Goal: Task Accomplishment & Management: Manage account settings

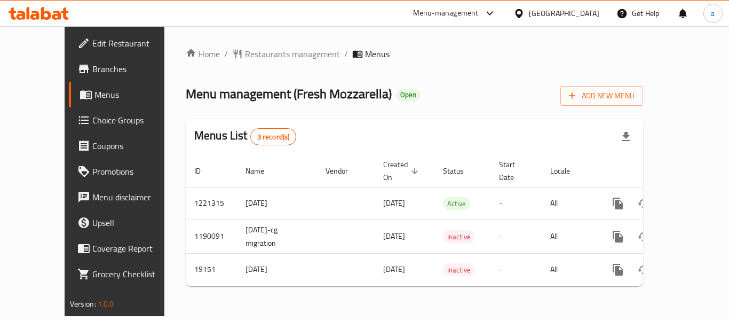
click at [92, 45] on span "Edit Restaurant" at bounding box center [134, 43] width 85 height 13
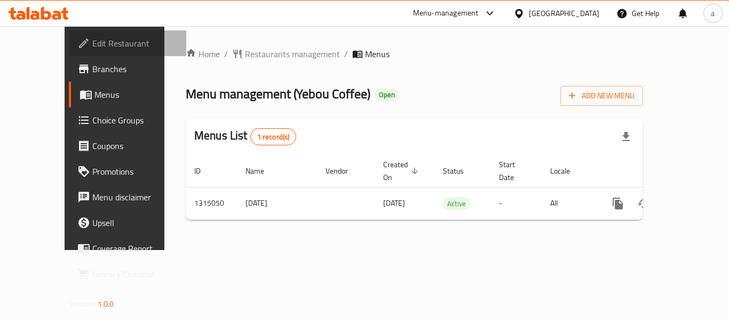
click at [92, 43] on span "Edit Restaurant" at bounding box center [134, 43] width 85 height 13
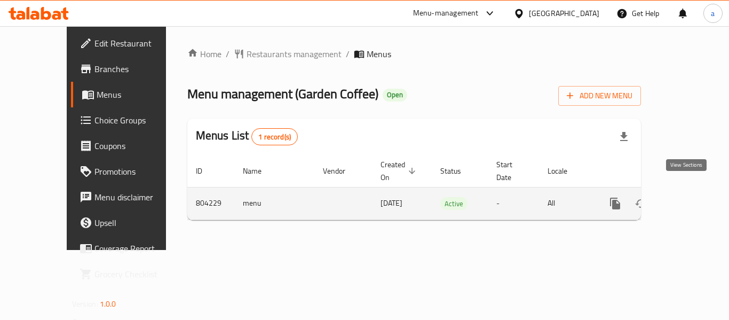
click at [686, 197] on icon "enhanced table" at bounding box center [692, 203] width 13 height 13
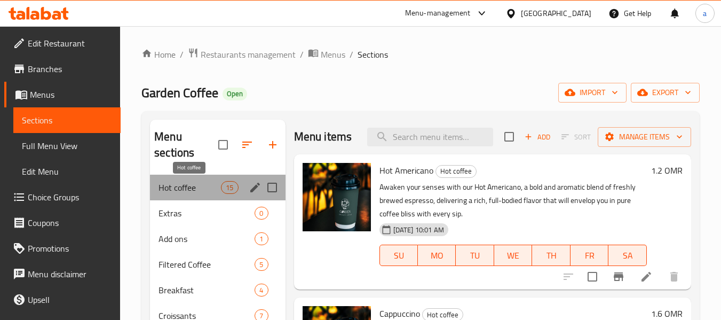
click at [175, 185] on span "Hot coffee" at bounding box center [190, 187] width 62 height 13
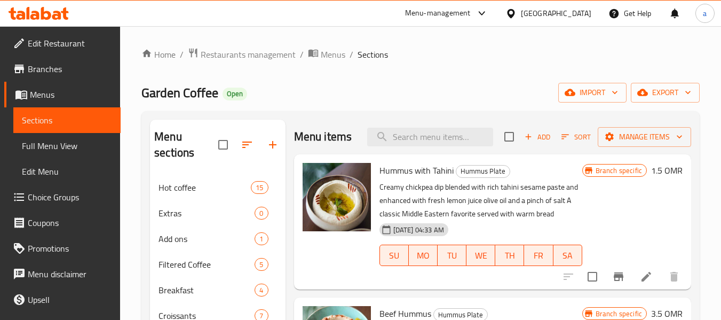
click at [582, 15] on div "[GEOGRAPHIC_DATA]" at bounding box center [556, 13] width 70 height 12
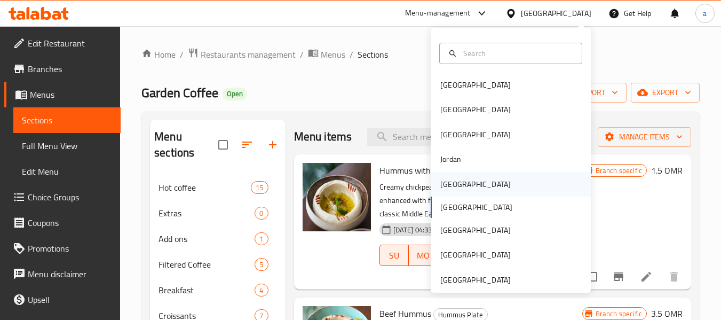
click at [443, 185] on div "Kuwait" at bounding box center [476, 184] width 70 height 12
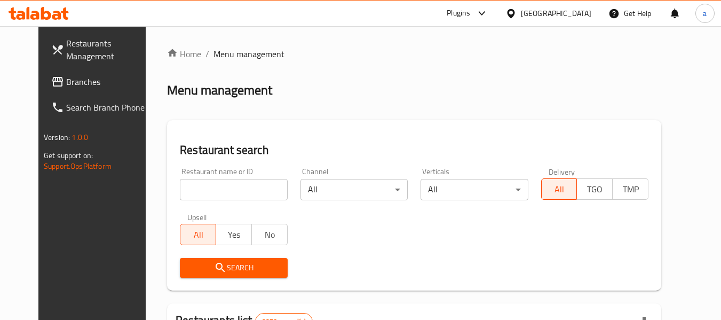
click at [66, 87] on span "Branches" at bounding box center [108, 81] width 84 height 13
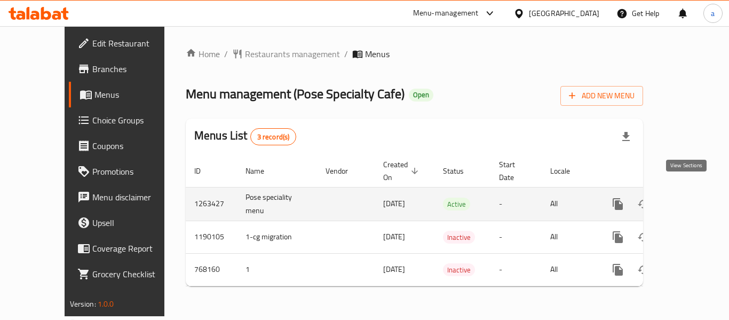
click at [690, 199] on icon "enhanced table" at bounding box center [695, 204] width 10 height 10
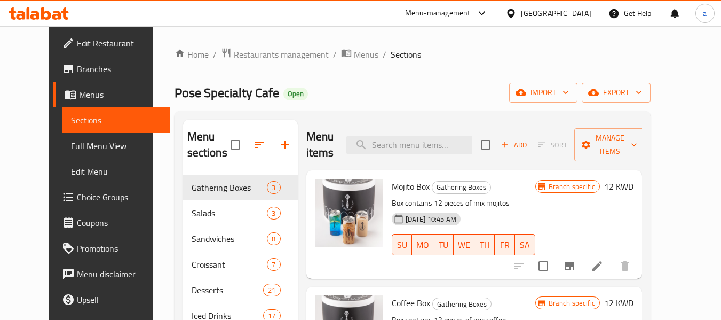
click at [327, 101] on div "Pose Specialty Cafe Open import export" at bounding box center [413, 93] width 476 height 20
click at [395, 136] on input "search" at bounding box center [410, 145] width 126 height 19
paste input "Iced Americano"
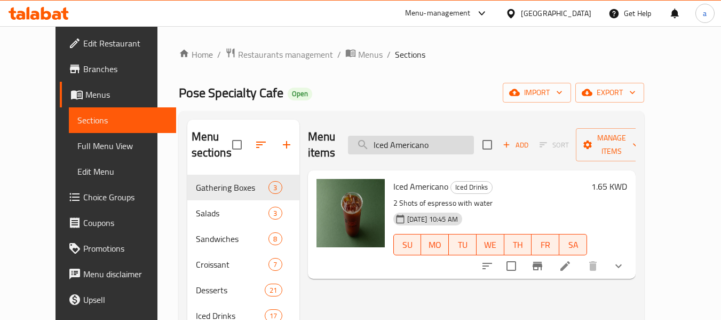
type input "Iced Americano"
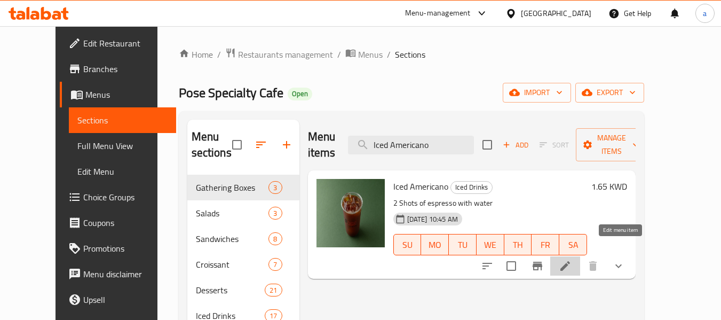
click at [572, 260] on icon at bounding box center [565, 266] width 13 height 13
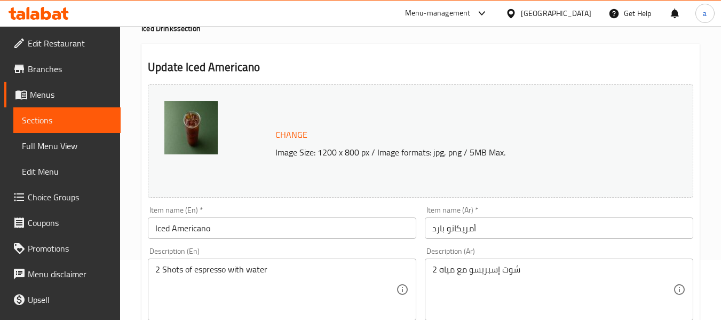
scroll to position [53, 0]
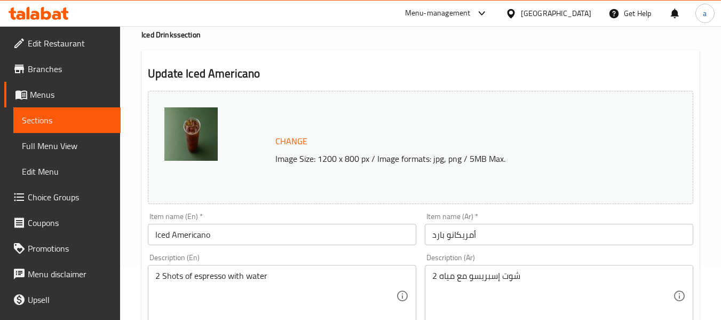
click at [570, 11] on div "[GEOGRAPHIC_DATA]" at bounding box center [556, 13] width 70 height 12
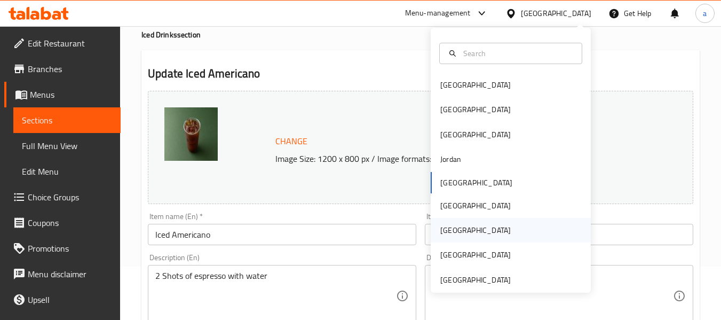
click at [449, 233] on div "[GEOGRAPHIC_DATA]" at bounding box center [476, 230] width 70 height 12
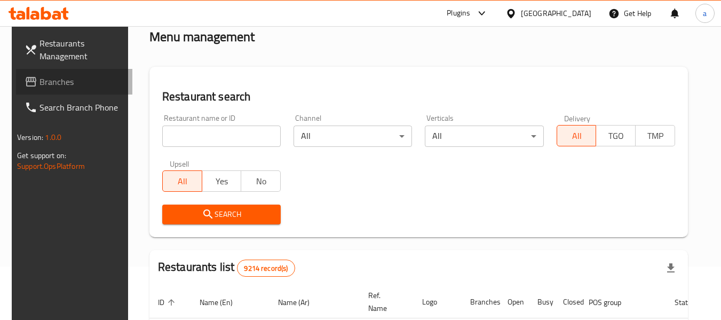
click at [61, 88] on span "Branches" at bounding box center [82, 81] width 84 height 13
